Goal: Information Seeking & Learning: Learn about a topic

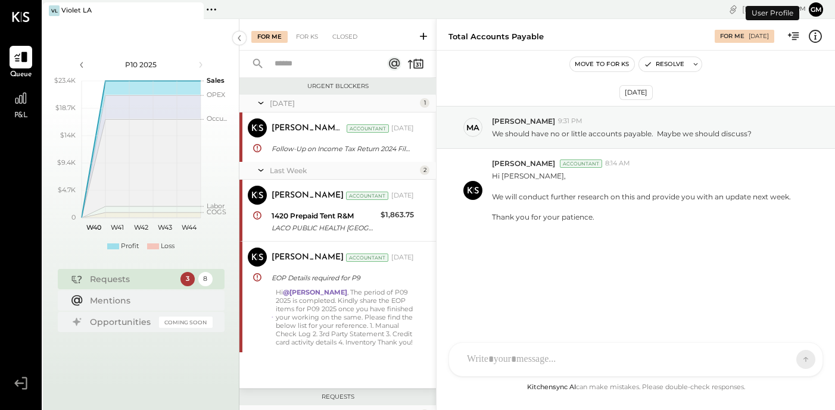
scroll to position [211, 0]
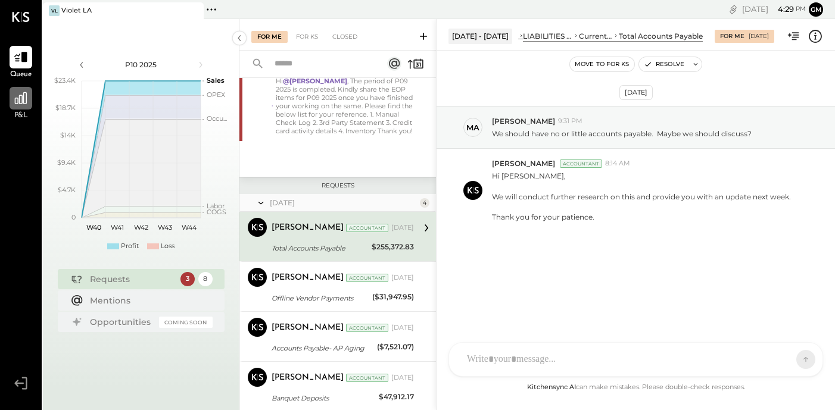
click at [26, 99] on icon at bounding box center [21, 98] width 12 height 12
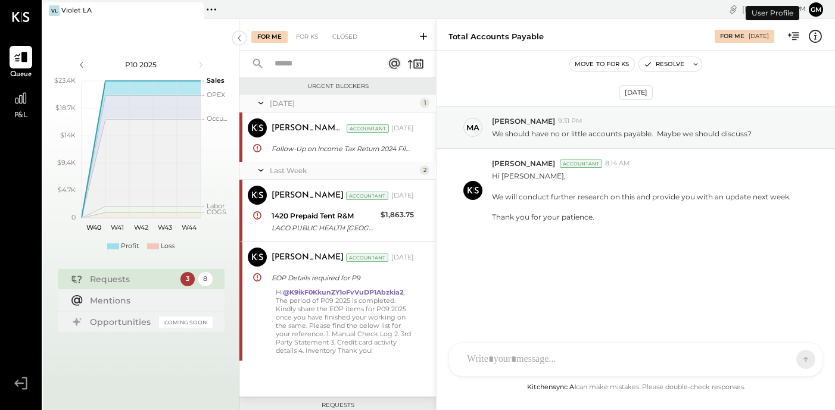
scroll to position [211, 0]
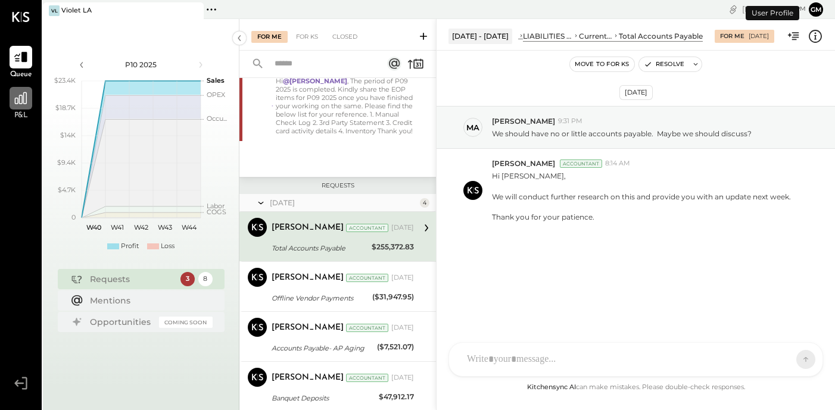
click at [24, 99] on icon at bounding box center [21, 98] width 12 height 12
